Goal: Find specific page/section: Find specific page/section

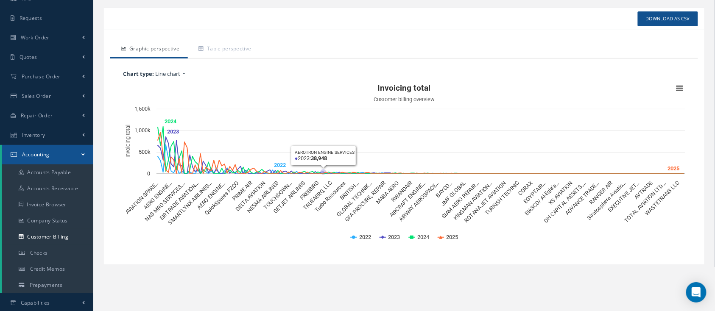
scroll to position [56, 0]
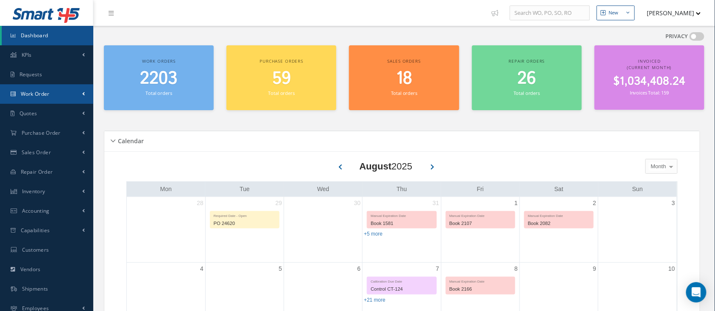
click at [39, 93] on span "Work Order" at bounding box center [35, 93] width 29 height 7
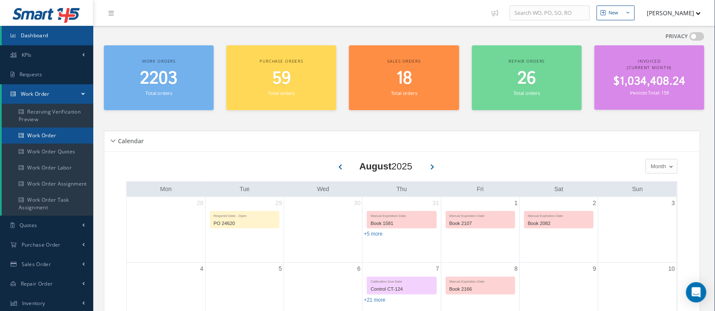
click at [36, 131] on link "Work Order" at bounding box center [48, 136] width 92 height 16
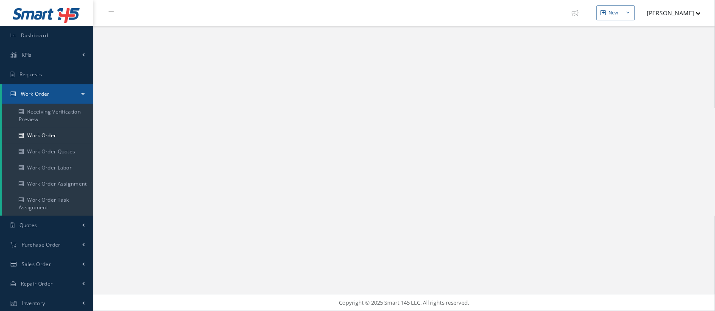
select select "25"
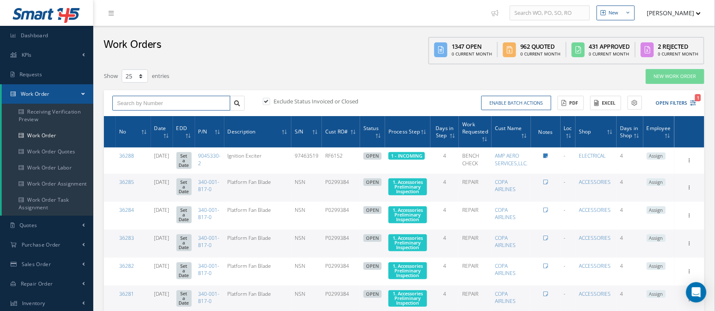
click at [154, 100] on input "text" at bounding box center [171, 103] width 118 height 15
type input "35747"
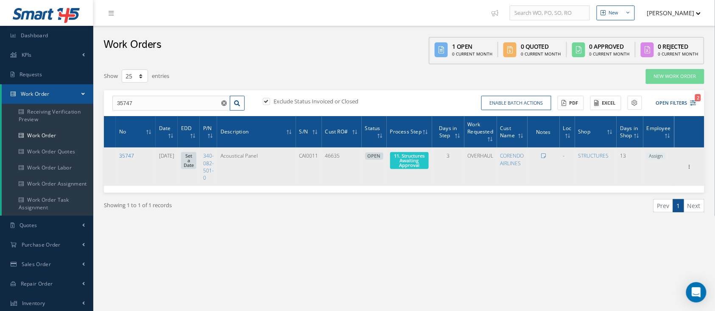
click at [126, 154] on link "35747" at bounding box center [126, 155] width 15 height 7
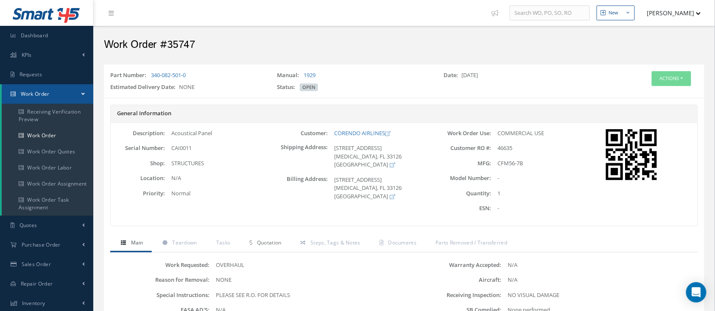
click at [265, 242] on span "Quotation" at bounding box center [269, 242] width 25 height 7
